Goal: Register for event/course

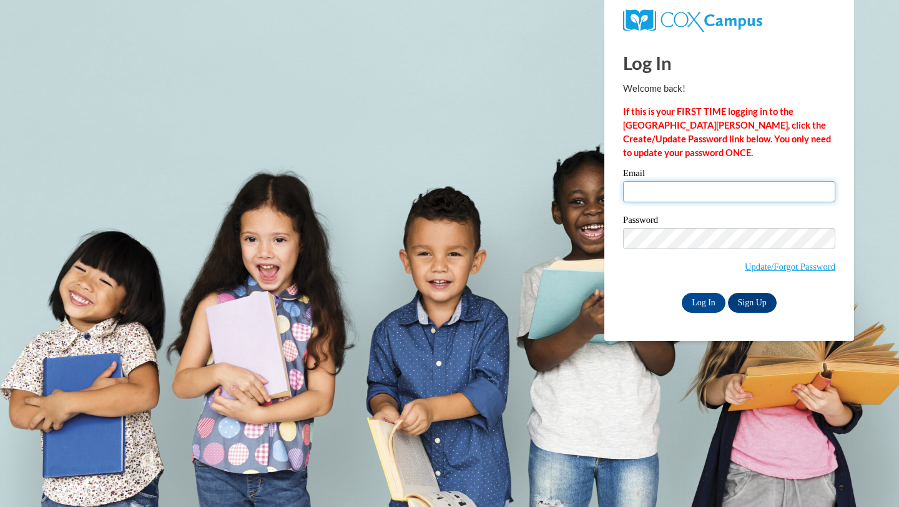
click at [668, 189] on input "Email" at bounding box center [729, 191] width 212 height 21
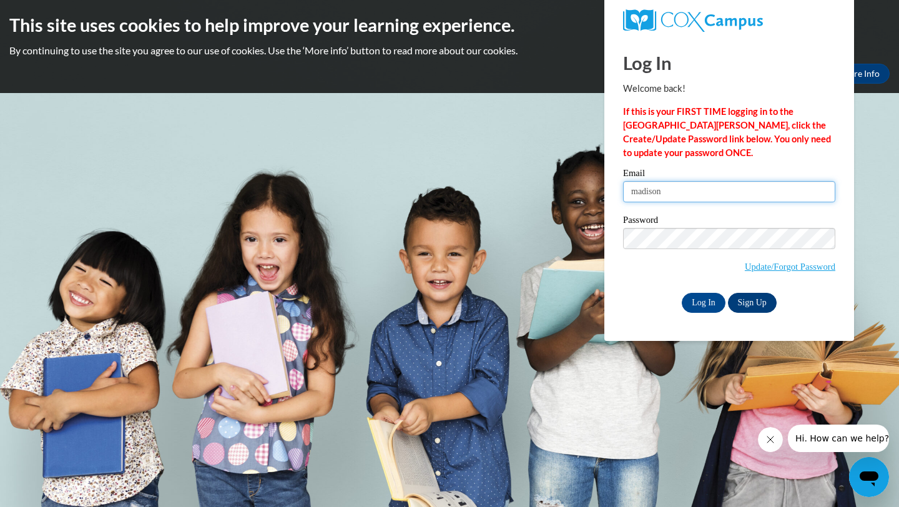
type input "madison"
click at [762, 305] on link "Sign Up" at bounding box center [752, 303] width 49 height 20
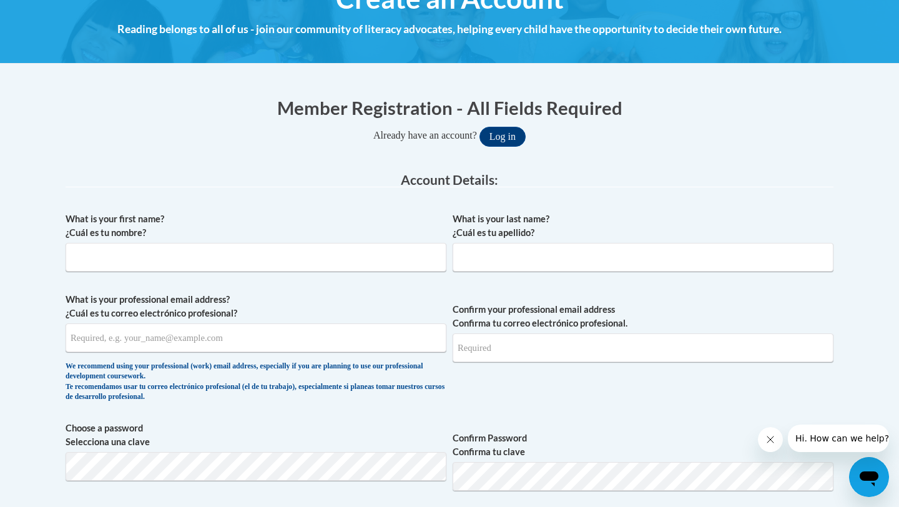
scroll to position [235, 0]
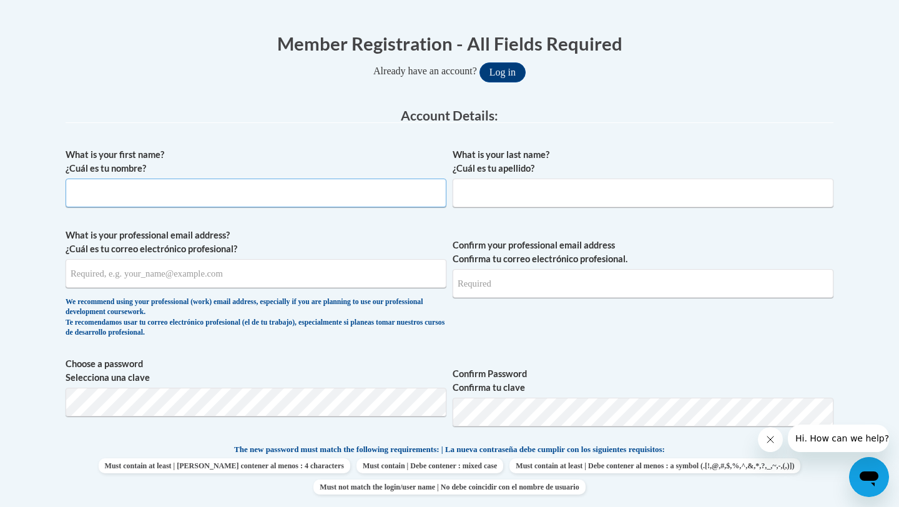
click at [339, 207] on div "What is your first name? ¿Cuál es tu nombre?" at bounding box center [256, 182] width 381 height 69
type input "Madison"
click at [511, 185] on input "What is your last name? ¿Cuál es tu apellido?" at bounding box center [643, 193] width 381 height 29
type input "Cobb"
click at [269, 272] on input "What is your professional email address? ¿Cuál es tu correo electrónico profesi…" at bounding box center [256, 273] width 381 height 29
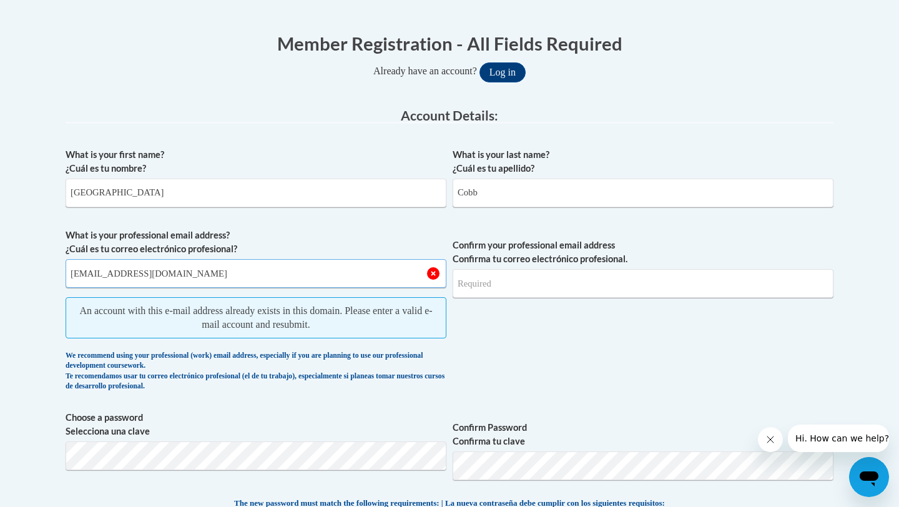
type input "madisoncobb6870@gmail.com"
click at [502, 284] on input "Confirm your professional email address Confirma tu correo electrónico profesio…" at bounding box center [643, 283] width 381 height 29
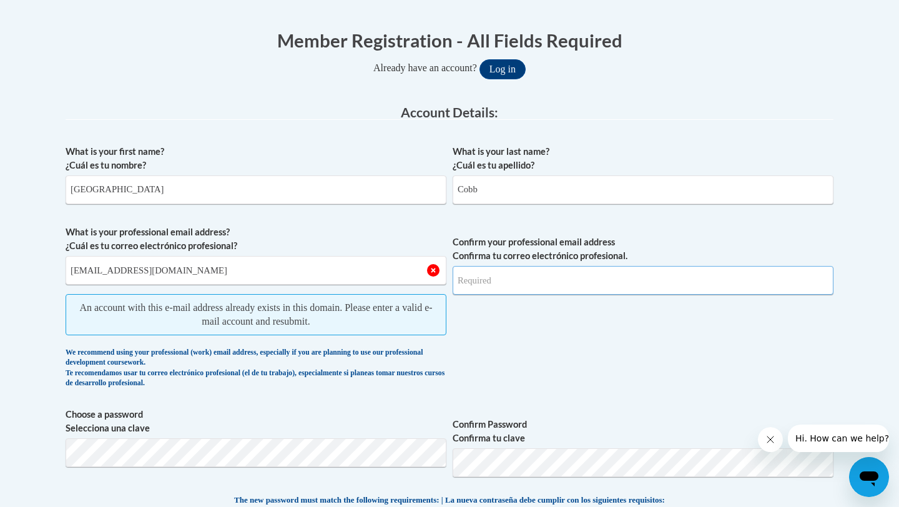
scroll to position [3, 0]
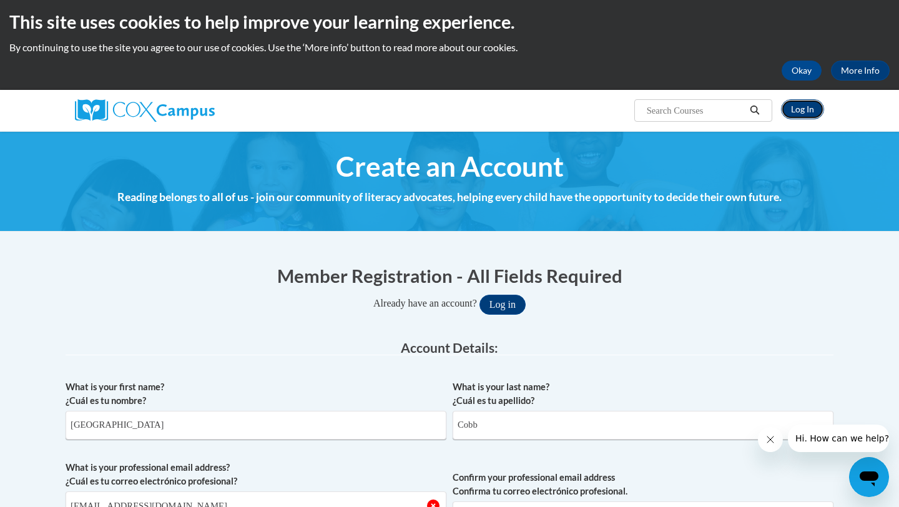
click at [810, 108] on link "Log In" at bounding box center [802, 109] width 43 height 20
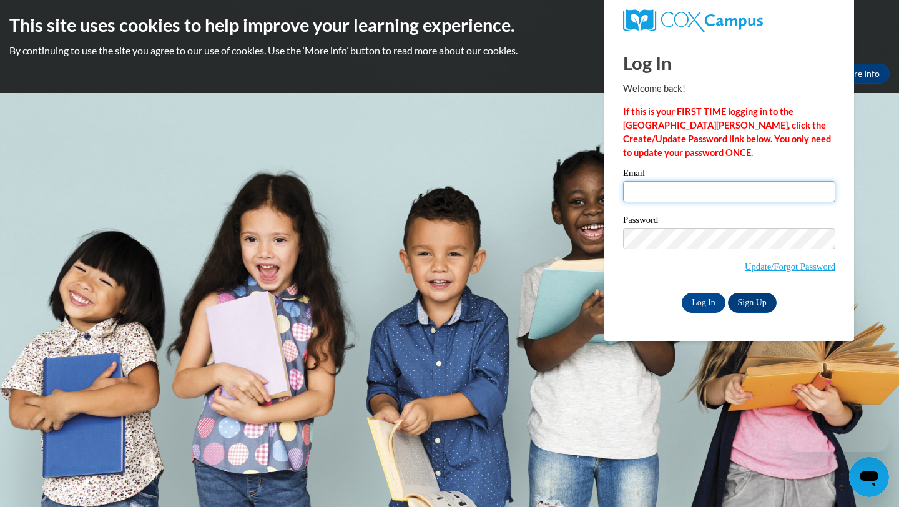
click at [685, 194] on input "Email" at bounding box center [729, 191] width 212 height 21
type input "[EMAIL_ADDRESS][DOMAIN_NAME]"
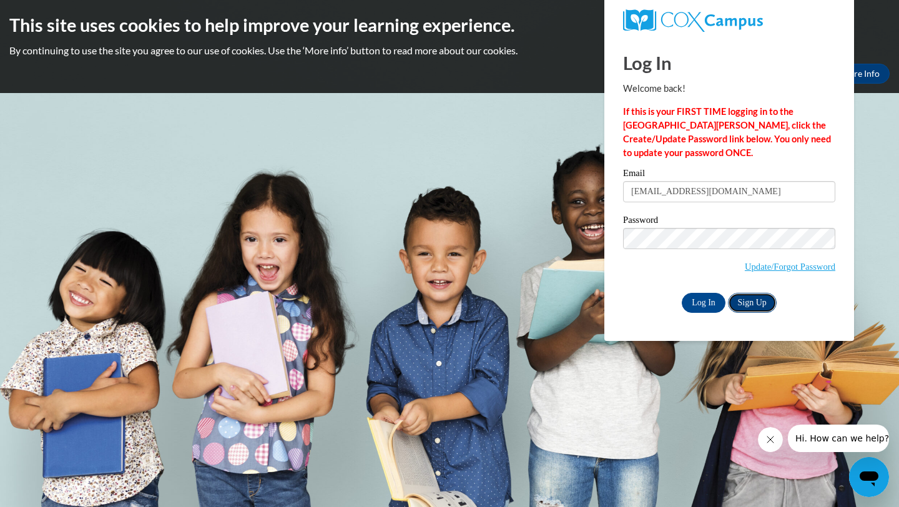
click at [746, 308] on link "Sign Up" at bounding box center [752, 303] width 49 height 20
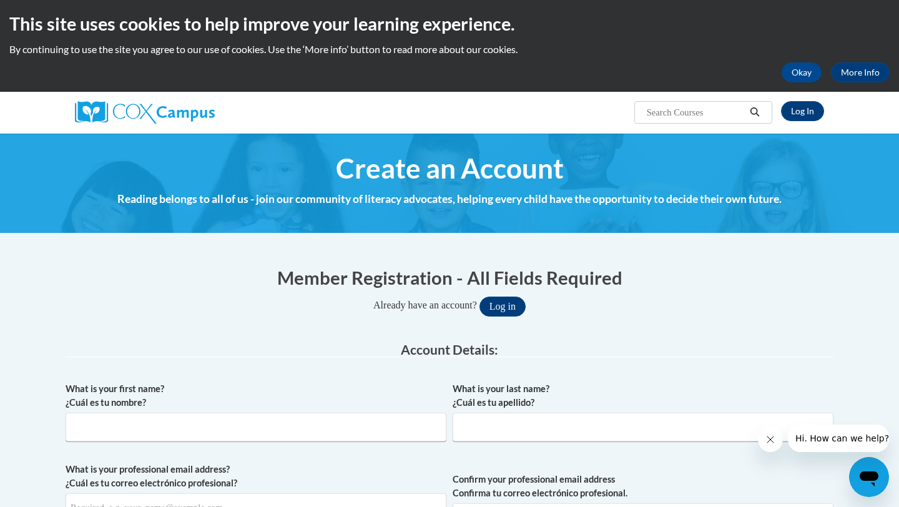
scroll to position [3, 0]
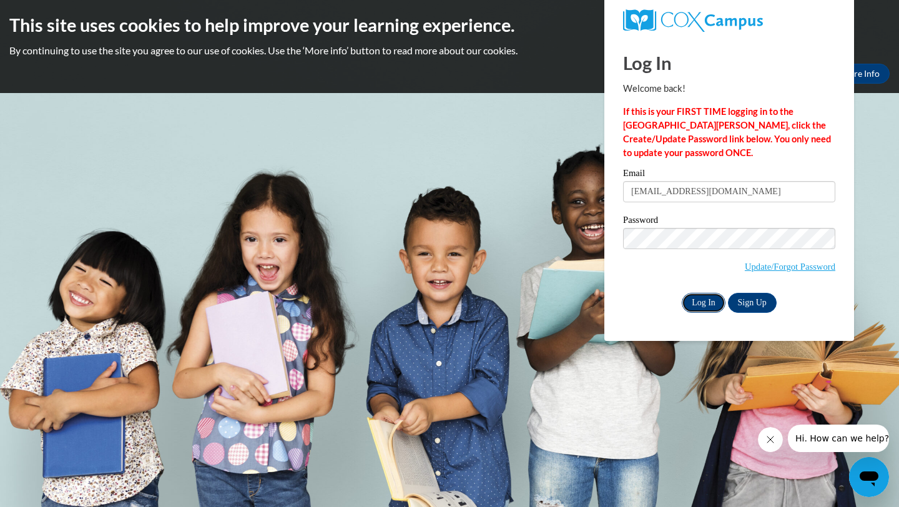
click at [705, 297] on input "Log In" at bounding box center [704, 303] width 44 height 20
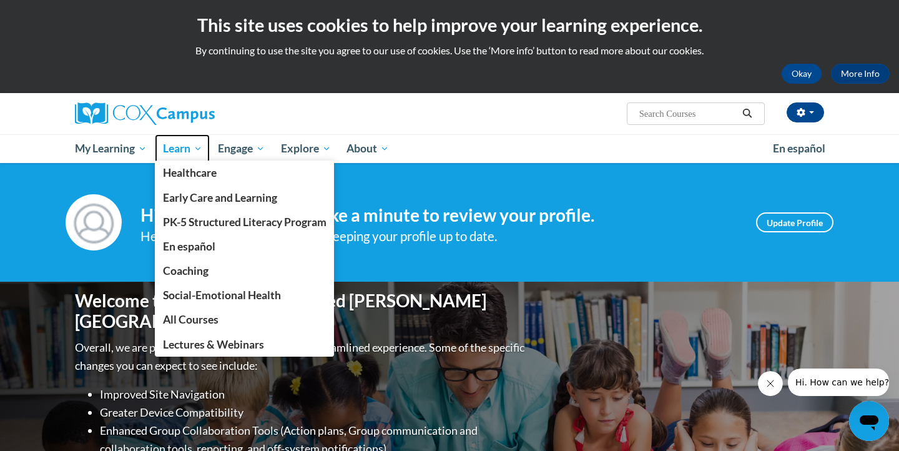
click at [187, 150] on span "Learn" at bounding box center [182, 148] width 39 height 15
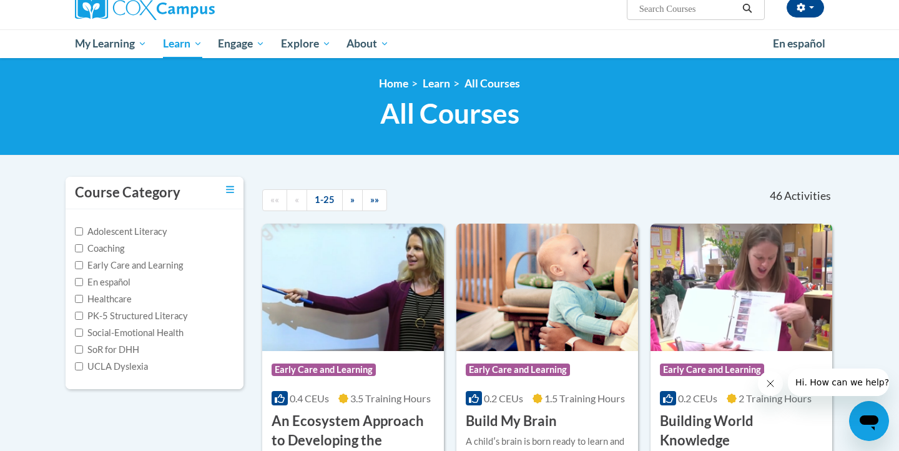
scroll to position [111, 0]
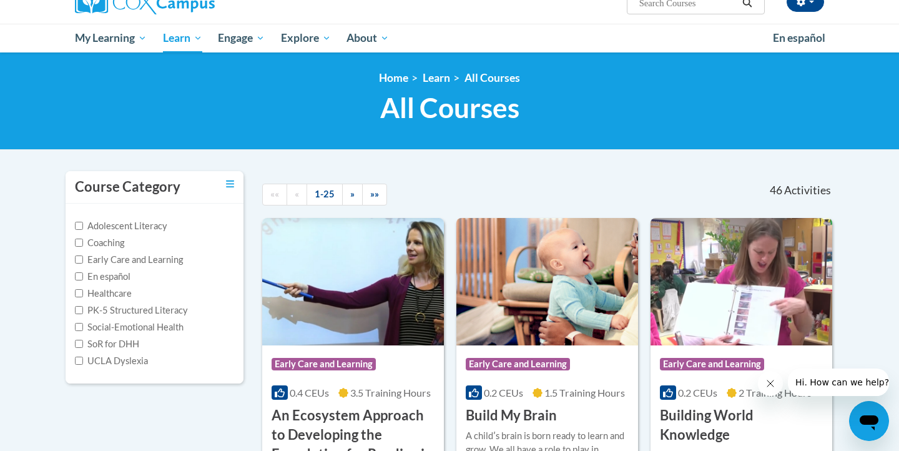
click at [163, 255] on label "Early Care and Learning" at bounding box center [129, 260] width 108 height 14
click at [83, 255] on input "Early Care and Learning" at bounding box center [79, 259] width 8 height 8
checkbox input "true"
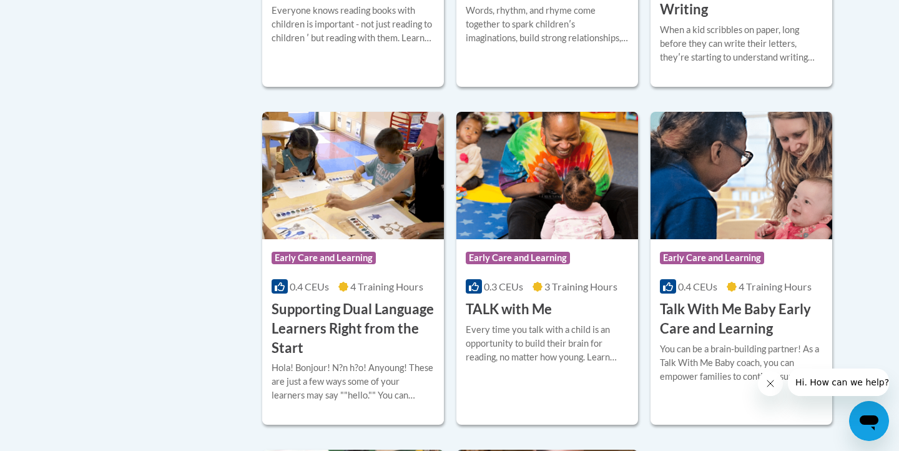
scroll to position [1570, 0]
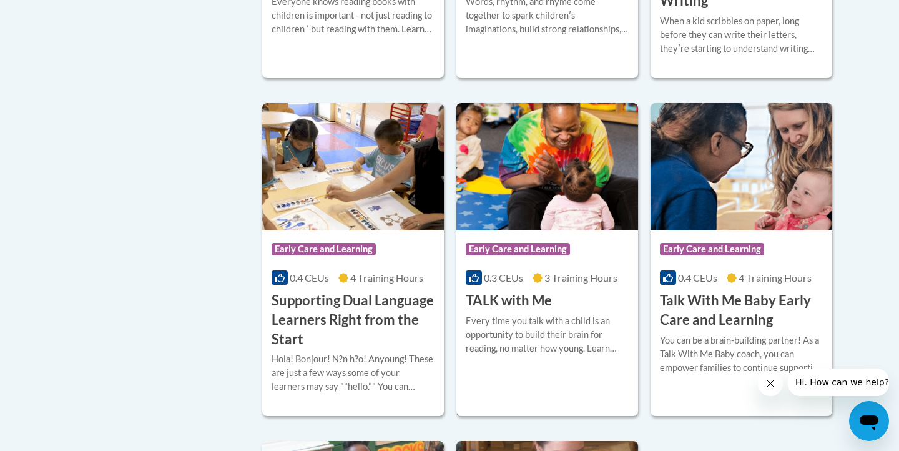
click at [520, 284] on span "0.3 CEUs" at bounding box center [503, 278] width 39 height 12
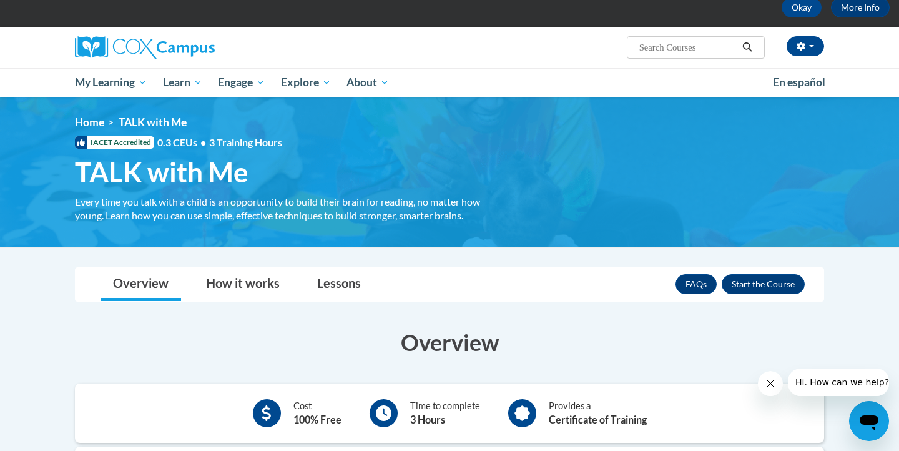
scroll to position [114, 0]
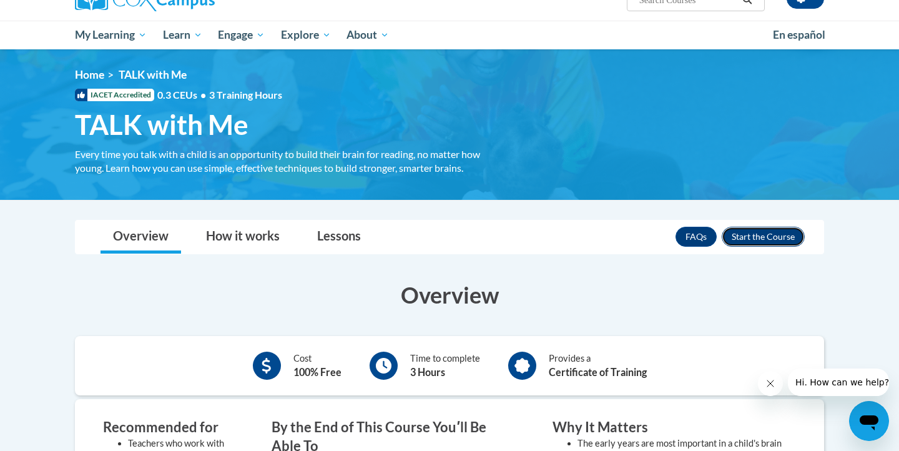
click at [748, 236] on button "Enroll" at bounding box center [763, 237] width 83 height 20
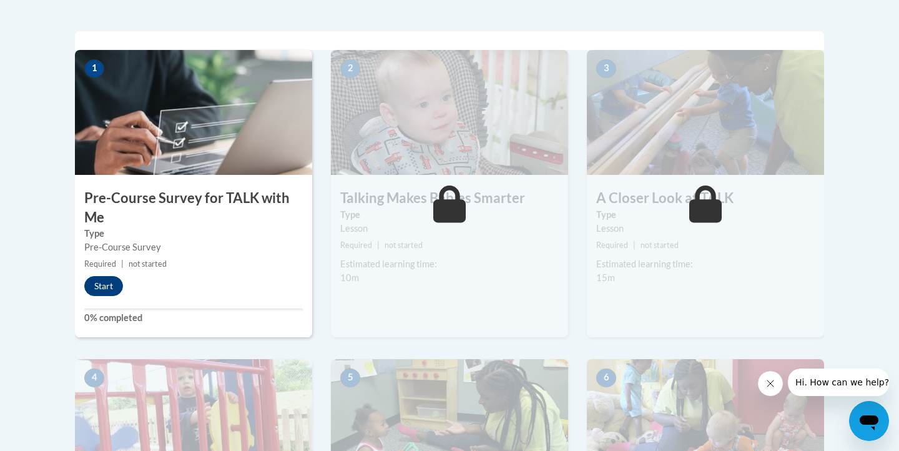
scroll to position [392, 0]
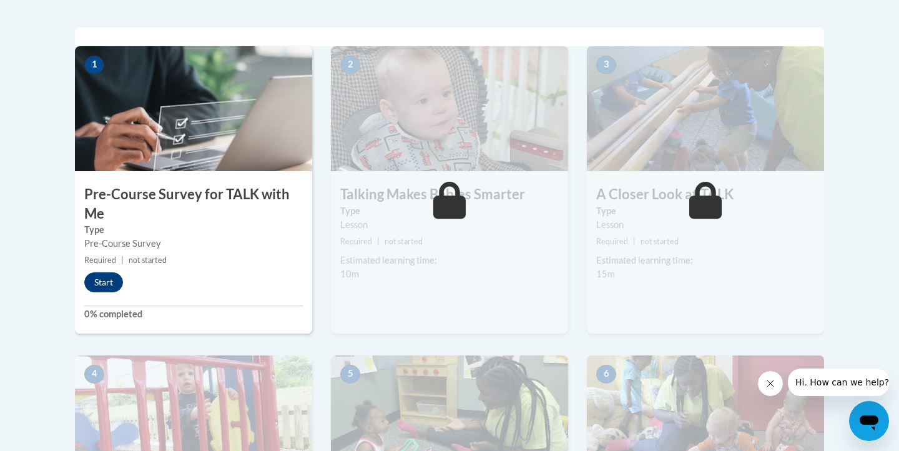
click at [253, 195] on h3 "Pre-Course Survey for TALK with Me" at bounding box center [193, 204] width 237 height 39
click at [105, 290] on button "Start" at bounding box center [103, 282] width 39 height 20
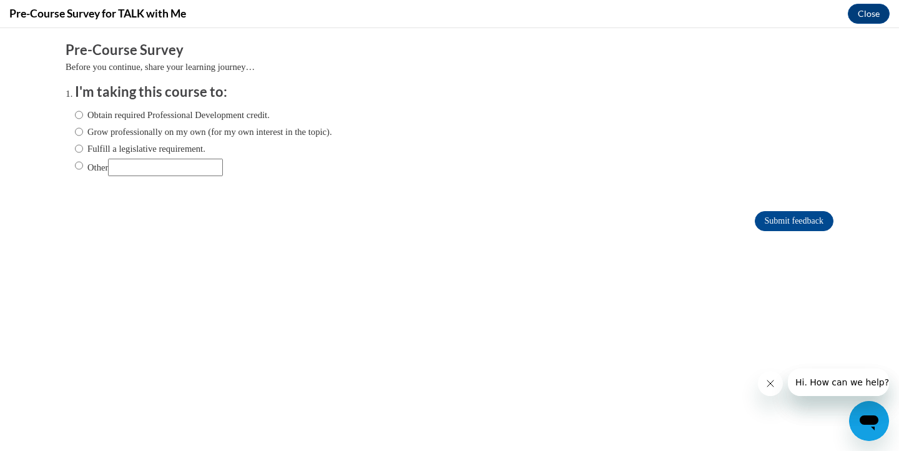
scroll to position [0, 0]
click at [217, 118] on label "Obtain required Professional Development credit." at bounding box center [172, 115] width 195 height 14
click at [83, 118] on input "Obtain required Professional Development credit." at bounding box center [79, 115] width 8 height 14
radio input "true"
click at [773, 215] on input "Submit feedback" at bounding box center [794, 221] width 79 height 20
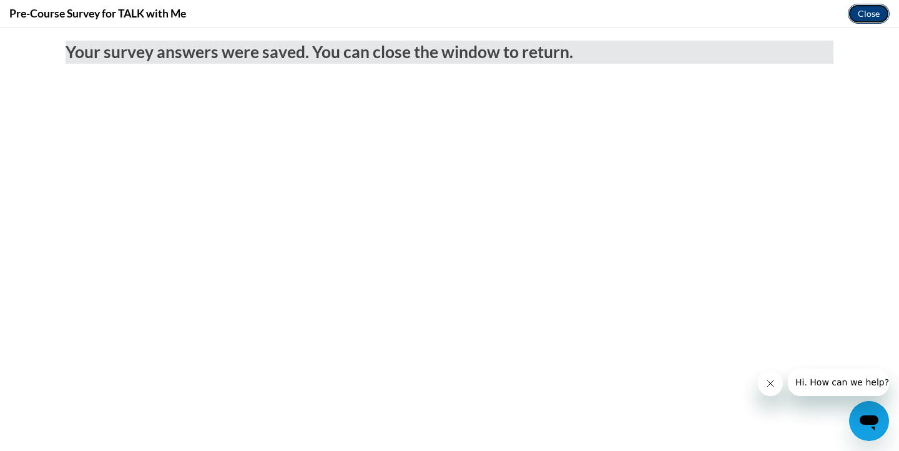
click at [859, 5] on button "Close" at bounding box center [869, 14] width 42 height 20
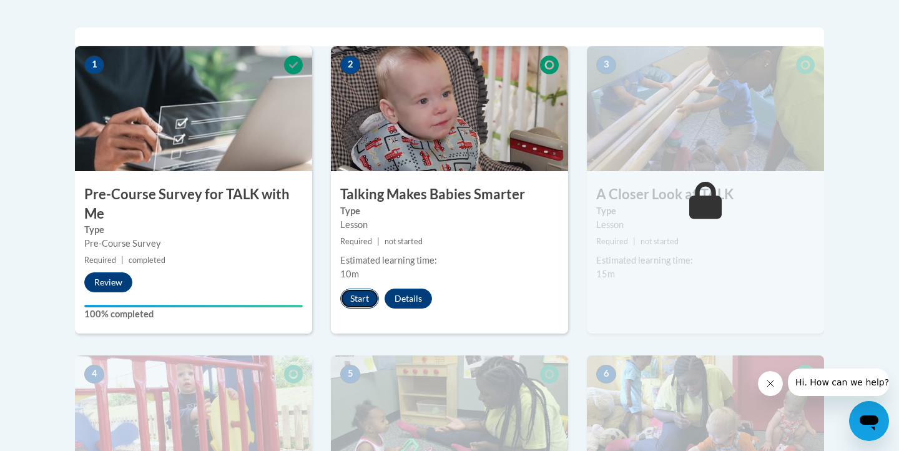
click at [359, 307] on button "Start" at bounding box center [359, 299] width 39 height 20
